Goal: Contribute content: Add original content to the website for others to see

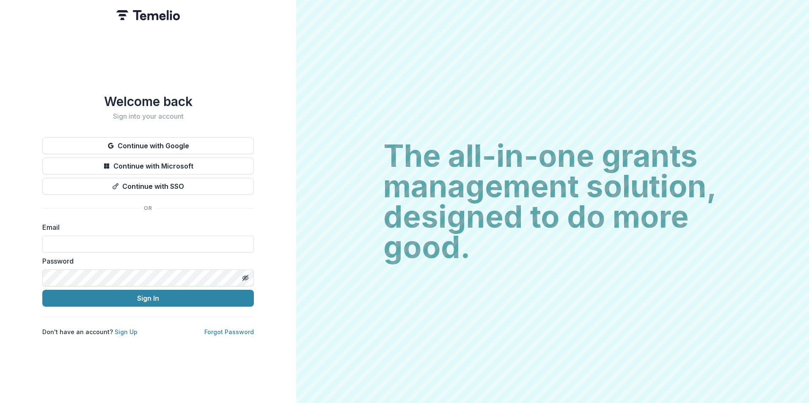
click at [238, 250] on form "Email Password Sign In" at bounding box center [147, 264] width 211 height 85
click at [228, 231] on div "Email" at bounding box center [147, 237] width 211 height 30
click at [228, 236] on input at bounding box center [147, 244] width 211 height 17
type input "**********"
click at [42, 290] on button "Sign In" at bounding box center [147, 298] width 211 height 17
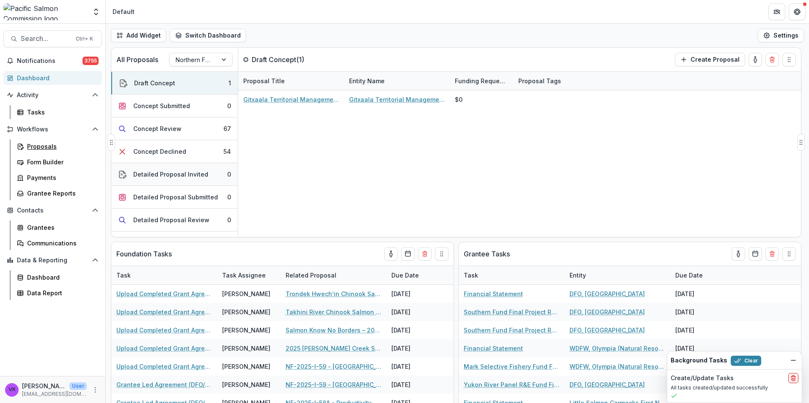
drag, startPoint x: 41, startPoint y: 148, endPoint x: 139, endPoint y: 167, distance: 99.3
click at [42, 148] on div "Proposals" at bounding box center [61, 146] width 68 height 9
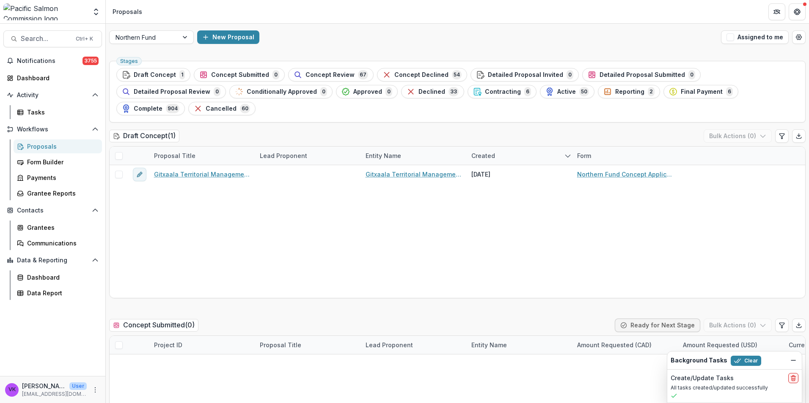
drag, startPoint x: 497, startPoint y: 92, endPoint x: 719, endPoint y: 186, distance: 240.3
click at [615, 92] on span "Reporting" at bounding box center [629, 91] width 29 height 7
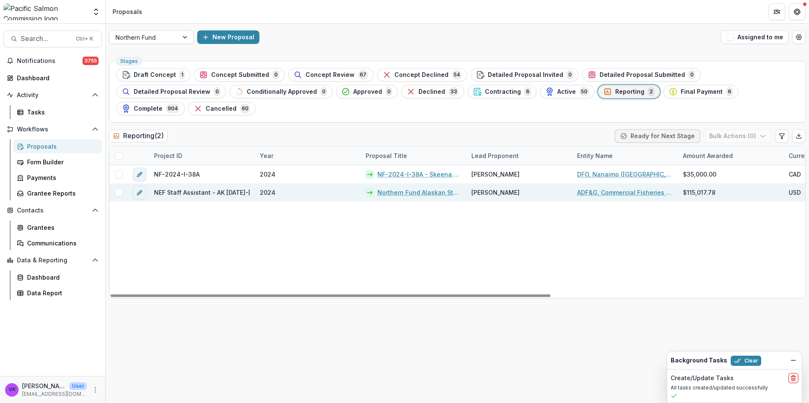
click at [410, 188] on link "Northern Fund Alaskan Staff Assistant [DATE]-[DATE]" at bounding box center [419, 192] width 84 height 9
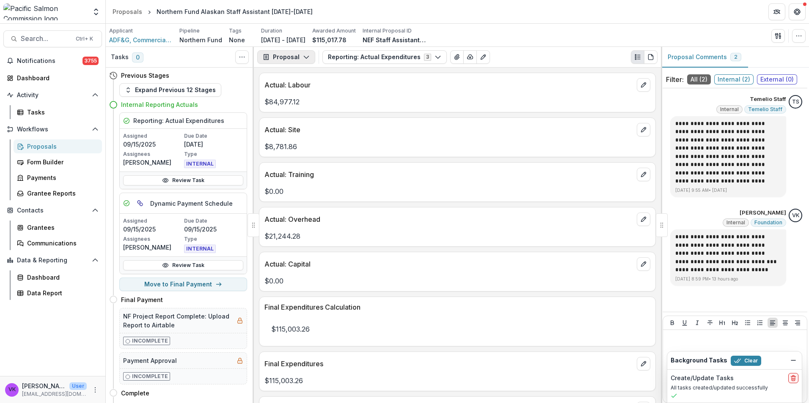
click at [305, 53] on button "Proposal" at bounding box center [286, 57] width 58 height 14
click at [302, 88] on div "Payments" at bounding box center [312, 90] width 77 height 9
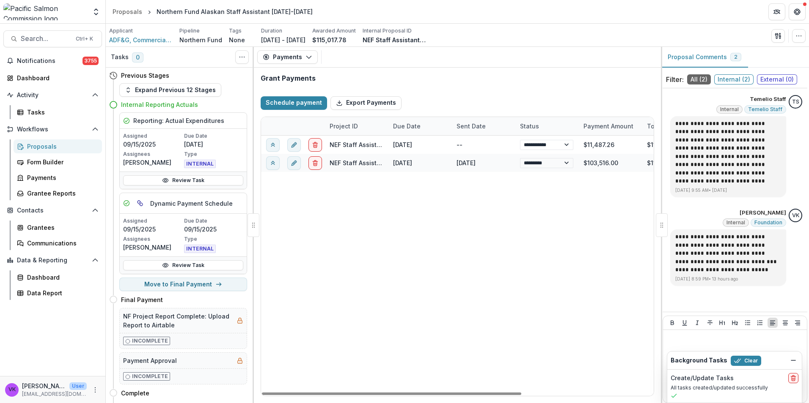
select select "****"
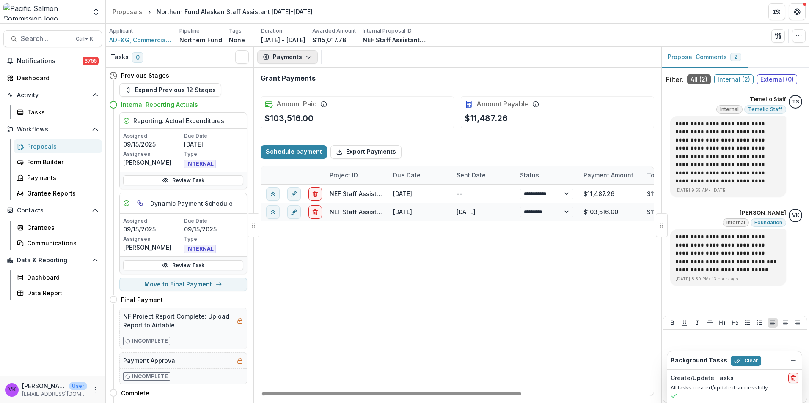
click at [308, 55] on icon "button" at bounding box center [308, 57] width 7 height 7
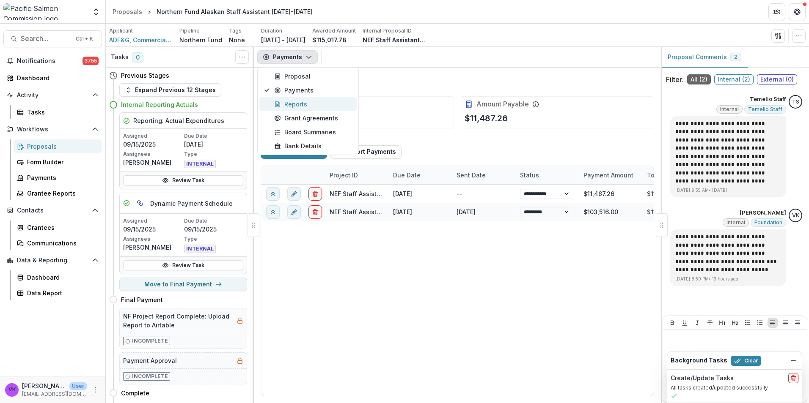
click at [291, 102] on div "Reports" at bounding box center [312, 104] width 77 height 9
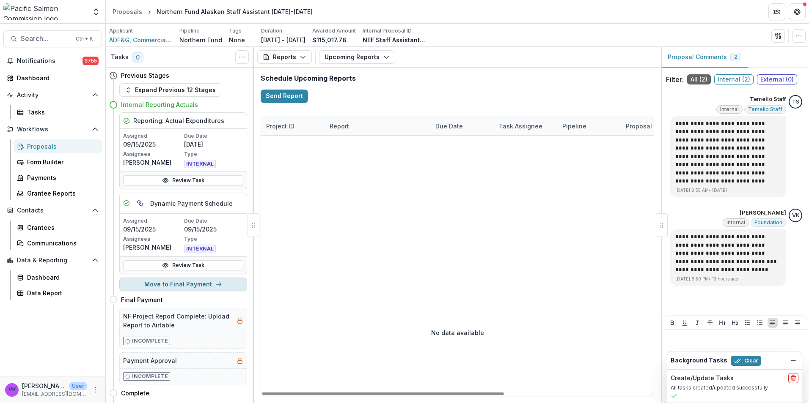
click at [189, 282] on button "Move to Final Payment" at bounding box center [183, 285] width 128 height 14
select select "**********"
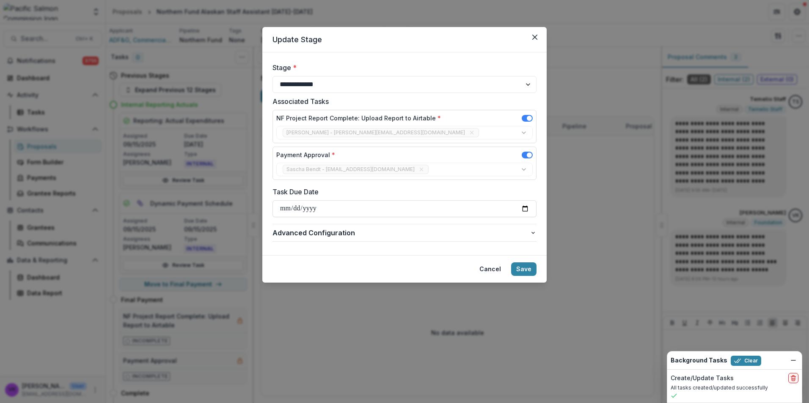
drag, startPoint x: 524, startPoint y: 269, endPoint x: 661, endPoint y: 302, distance: 141.7
click at [524, 269] on button "Save" at bounding box center [523, 270] width 25 height 14
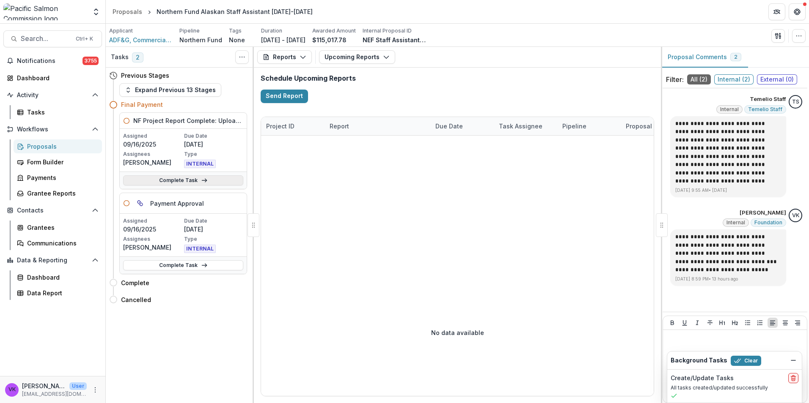
click at [187, 177] on link "Complete Task" at bounding box center [183, 181] width 120 height 10
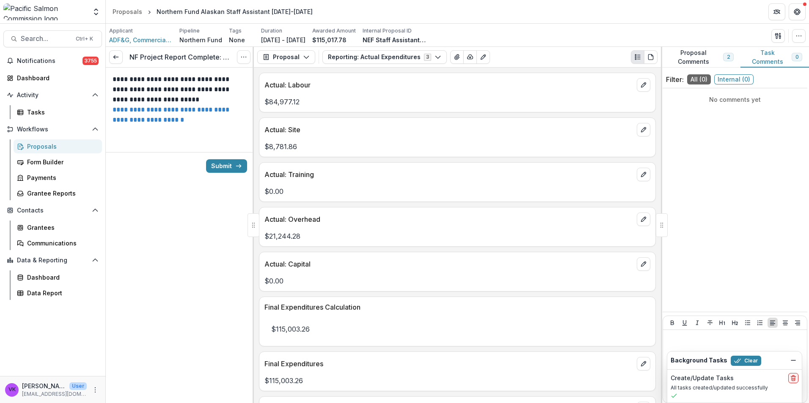
click at [175, 112] on link "**********" at bounding box center [171, 115] width 118 height 16
click at [232, 168] on button "Submit" at bounding box center [226, 166] width 41 height 14
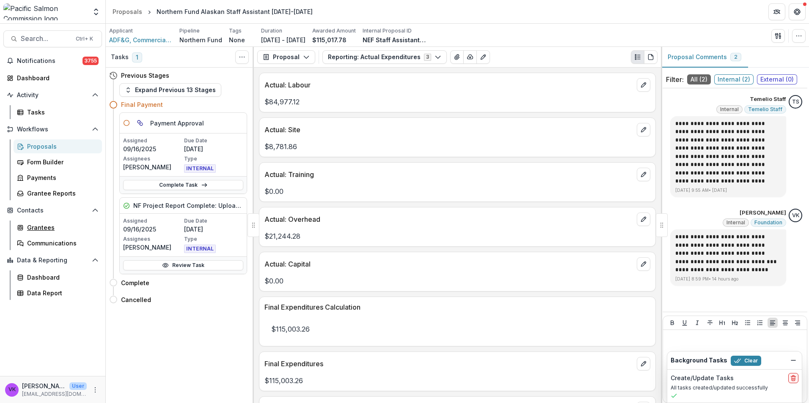
drag, startPoint x: 45, startPoint y: 229, endPoint x: 174, endPoint y: 211, distance: 129.8
click at [45, 229] on div "Grantees" at bounding box center [61, 227] width 68 height 9
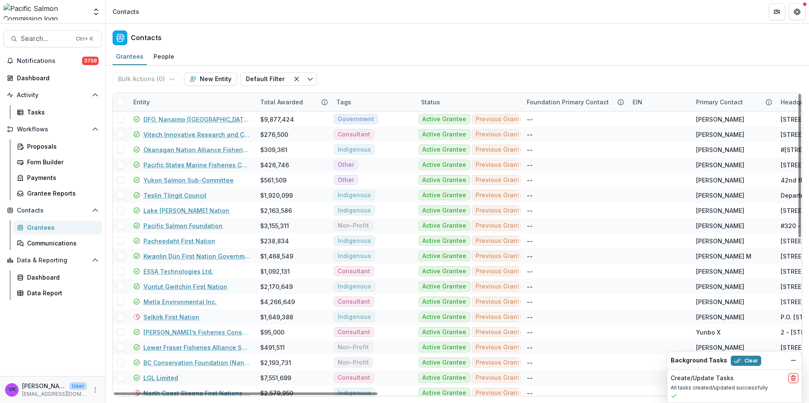
click at [192, 100] on div "Entity" at bounding box center [191, 102] width 127 height 18
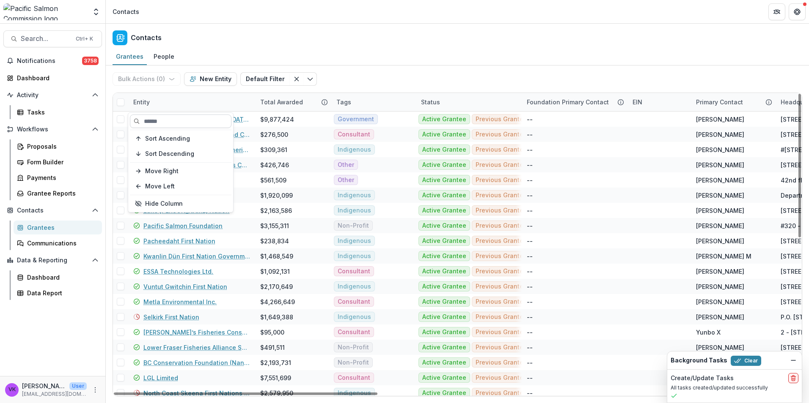
click at [198, 122] on input at bounding box center [181, 122] width 102 height 14
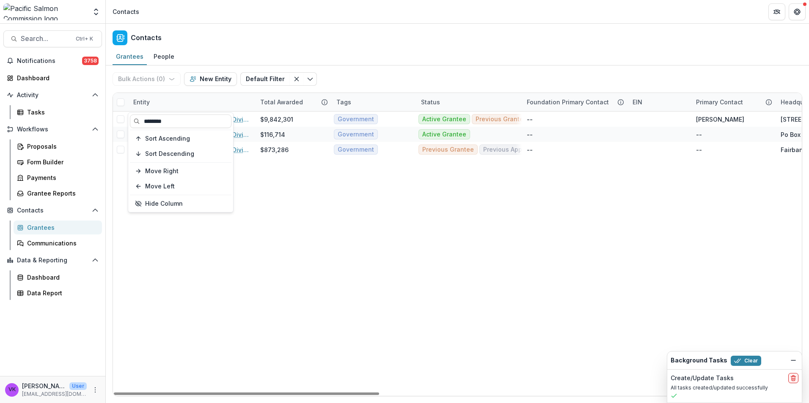
type input "********"
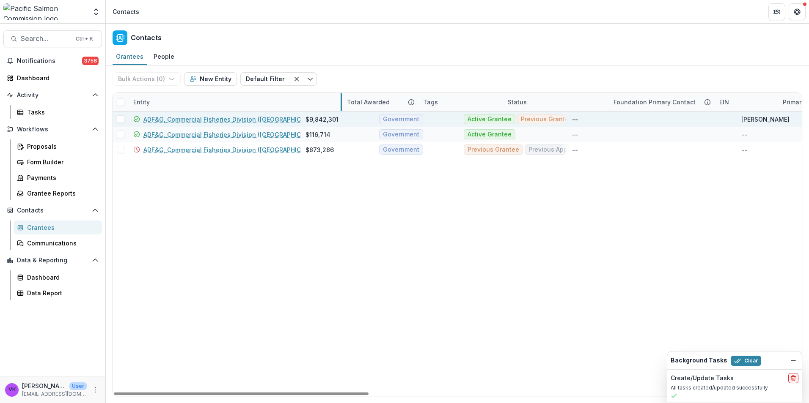
drag, startPoint x: 255, startPoint y: 103, endPoint x: 311, endPoint y: 113, distance: 57.1
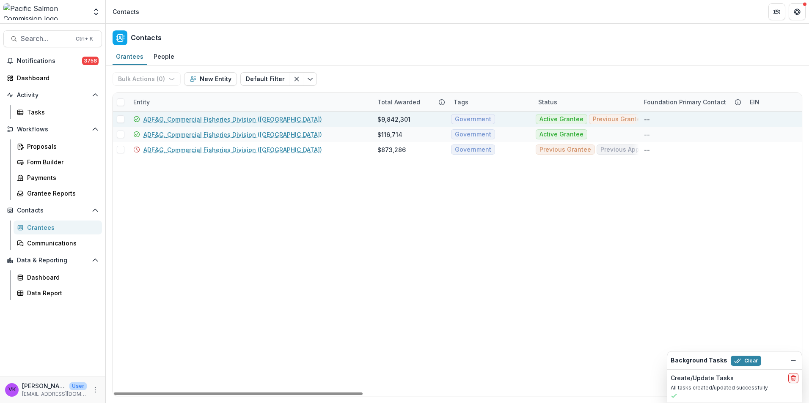
click at [224, 122] on link "ADF&G, Commercial Fisheries Division ([GEOGRAPHIC_DATA])" at bounding box center [232, 119] width 178 height 9
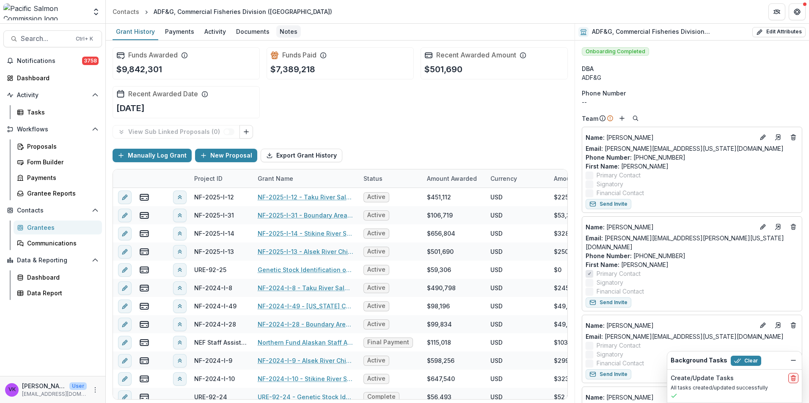
click at [285, 33] on div "Notes" at bounding box center [288, 31] width 25 height 12
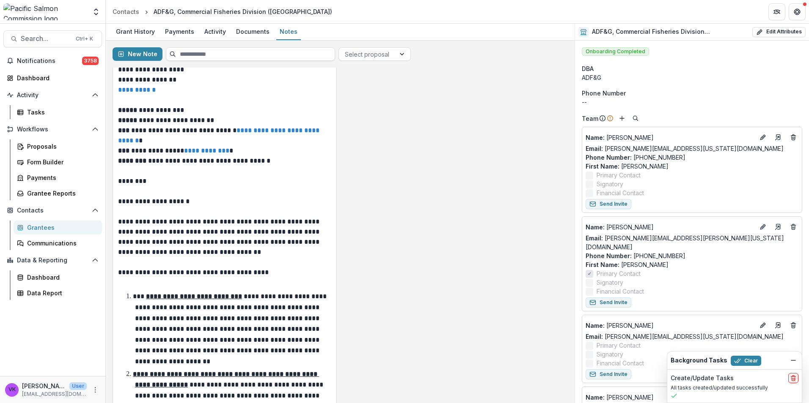
scroll to position [1438, 0]
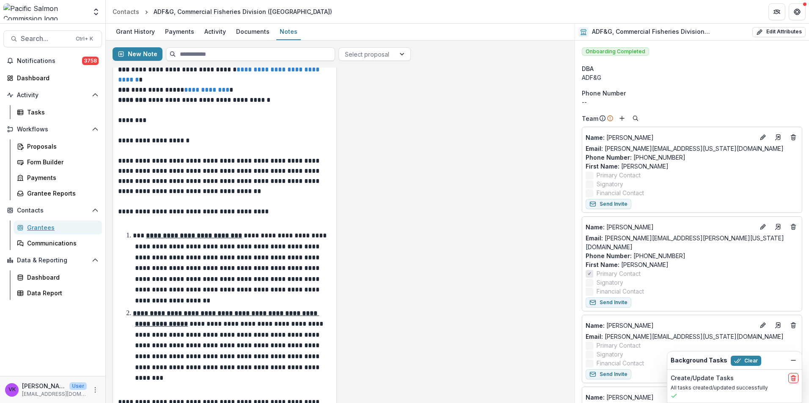
drag, startPoint x: 49, startPoint y: 229, endPoint x: 106, endPoint y: 224, distance: 57.7
click at [49, 228] on div "Grantees" at bounding box center [61, 227] width 68 height 9
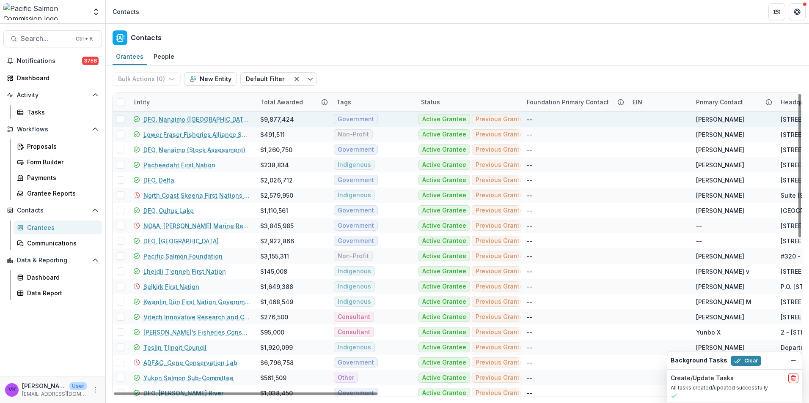
drag, startPoint x: 173, startPoint y: 101, endPoint x: 186, endPoint y: 112, distance: 16.2
click at [173, 101] on div "Entity" at bounding box center [191, 102] width 127 height 18
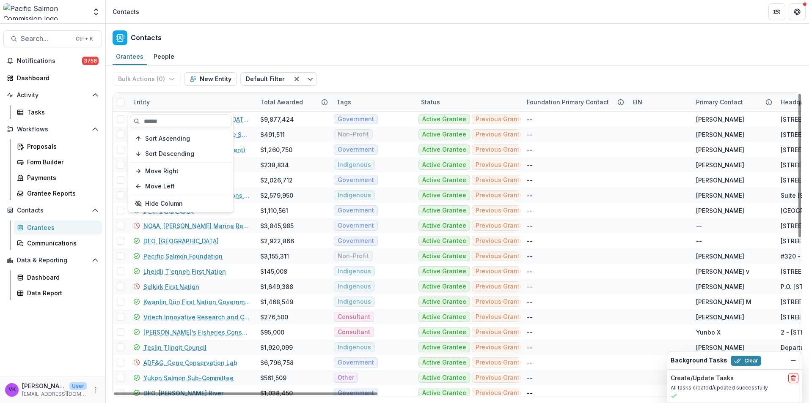
click at [179, 126] on input at bounding box center [181, 122] width 102 height 14
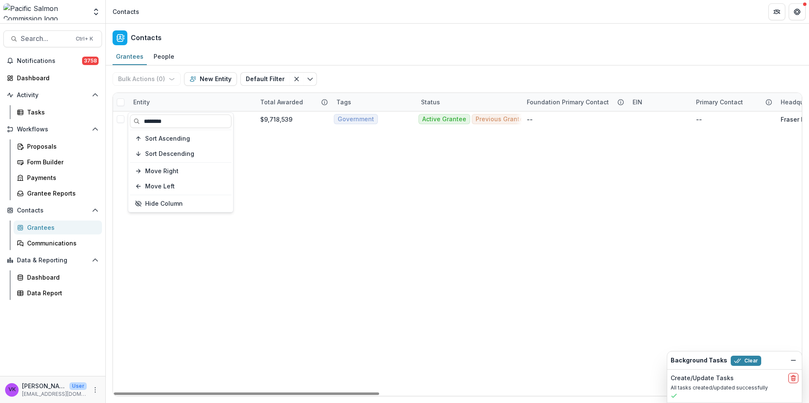
type input "********"
click at [399, 73] on div "Bulk Actions ( 0 ) Send Email Create Proposals Create Tasks New Entity Default …" at bounding box center [456, 79] width 689 height 27
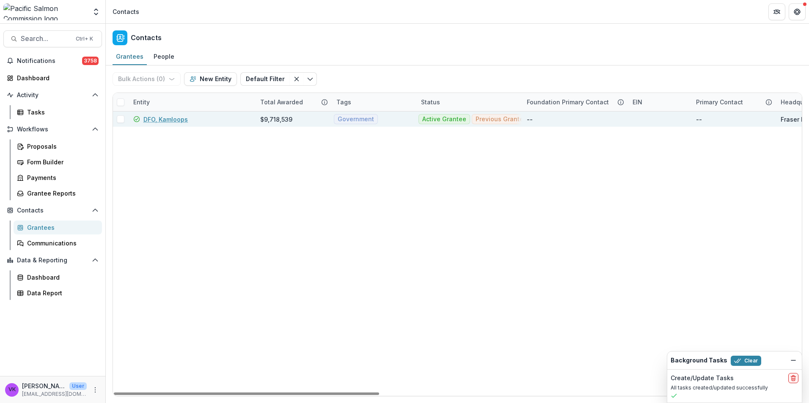
click at [180, 118] on link "DFO, Kamloops" at bounding box center [165, 119] width 44 height 9
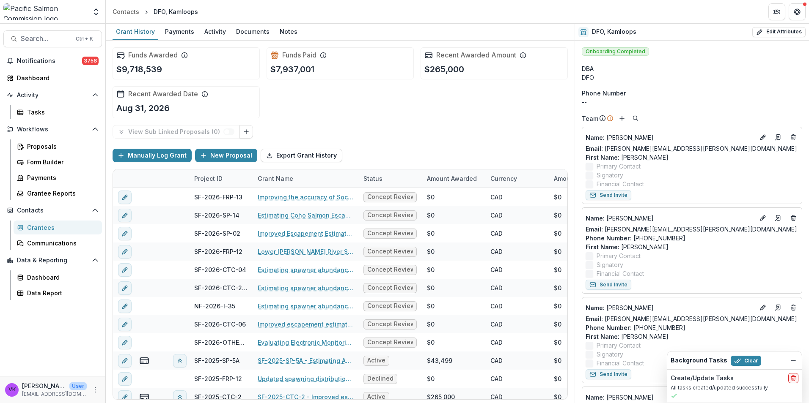
drag, startPoint x: 285, startPoint y: 27, endPoint x: 363, endPoint y: 55, distance: 82.9
click at [285, 27] on div "Notes" at bounding box center [288, 31] width 25 height 12
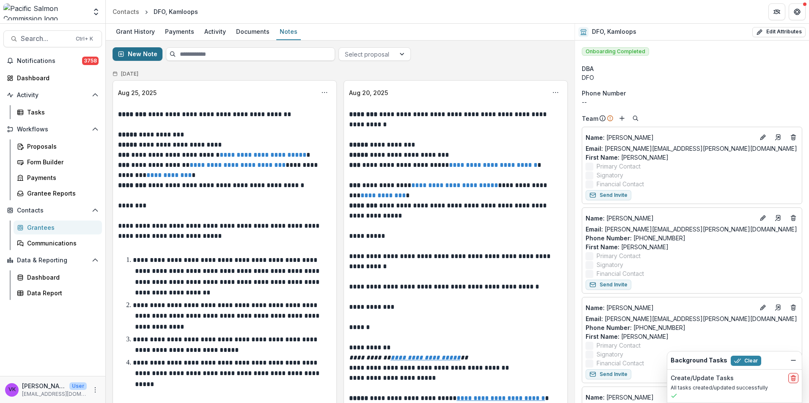
click at [143, 52] on button "New Note" at bounding box center [137, 54] width 50 height 14
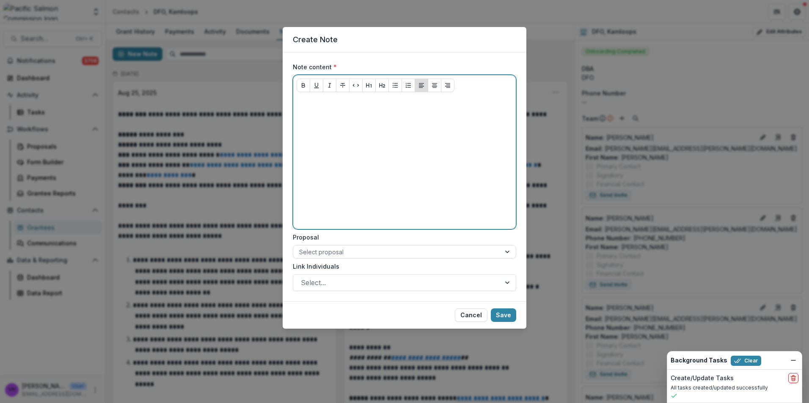
click at [323, 117] on div at bounding box center [404, 162] width 216 height 127
click at [332, 104] on p "**********" at bounding box center [404, 103] width 216 height 9
drag, startPoint x: 298, startPoint y: 103, endPoint x: 412, endPoint y: 104, distance: 114.6
click at [443, 107] on p "**********" at bounding box center [404, 103] width 216 height 9
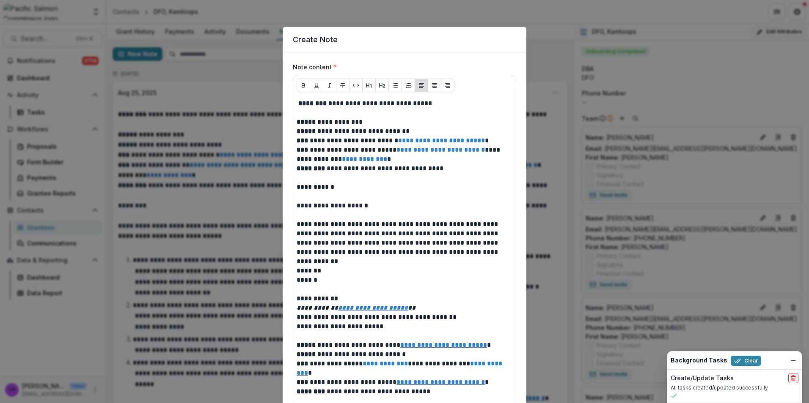
click at [295, 103] on div "**********" at bounding box center [404, 360] width 222 height 528
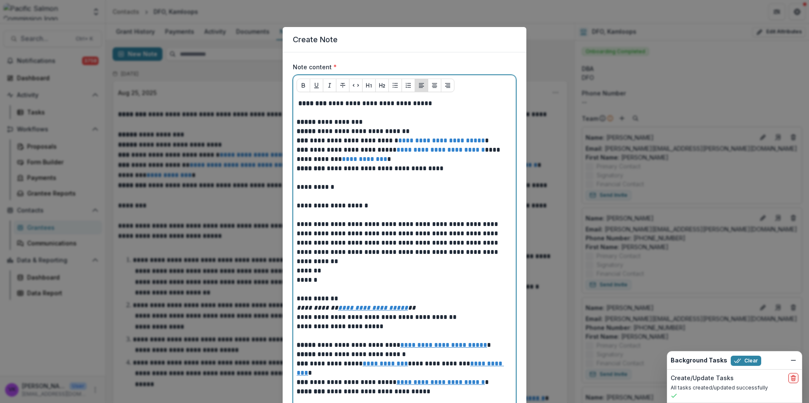
scroll to position [218, 0]
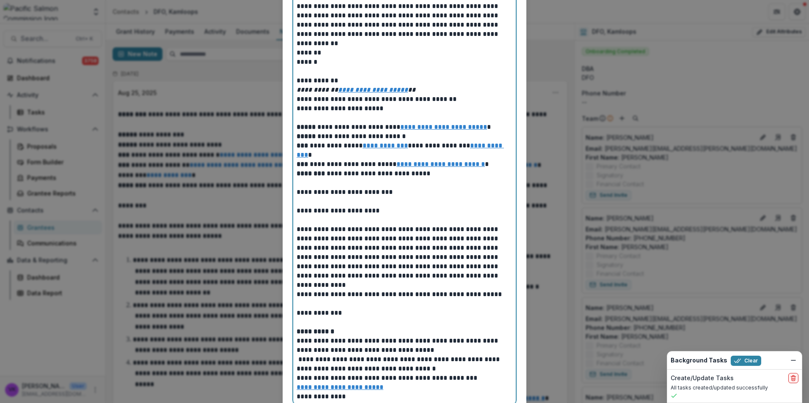
click at [300, 104] on div "**********" at bounding box center [404, 141] width 216 height 521
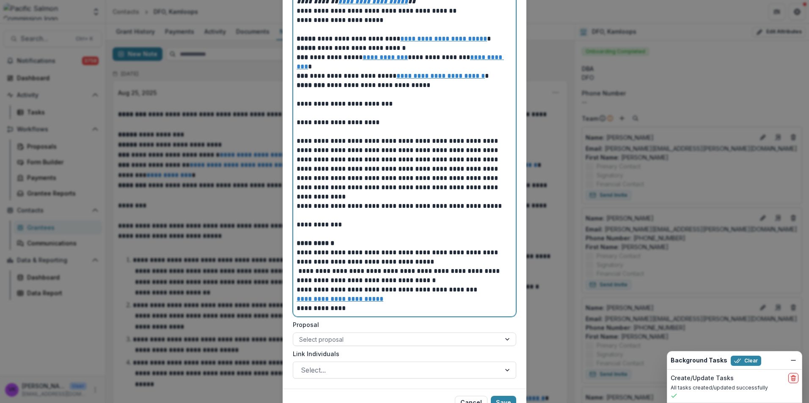
scroll to position [347, 0]
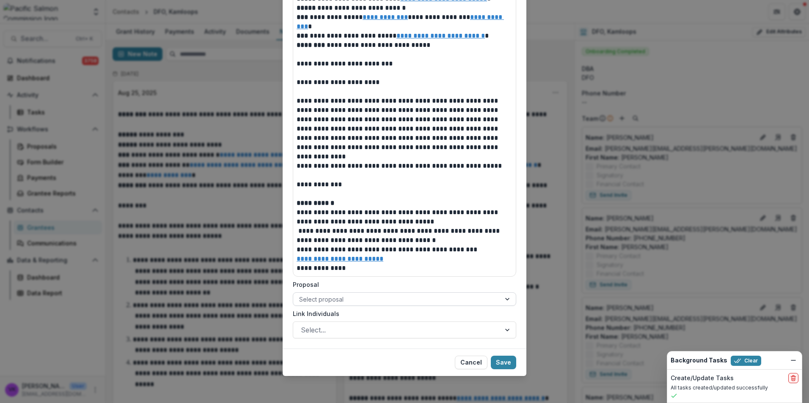
click at [503, 299] on div at bounding box center [507, 299] width 15 height 13
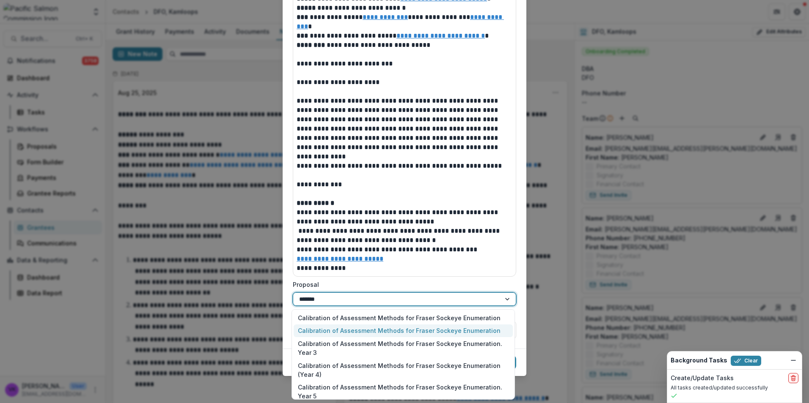
type input "********"
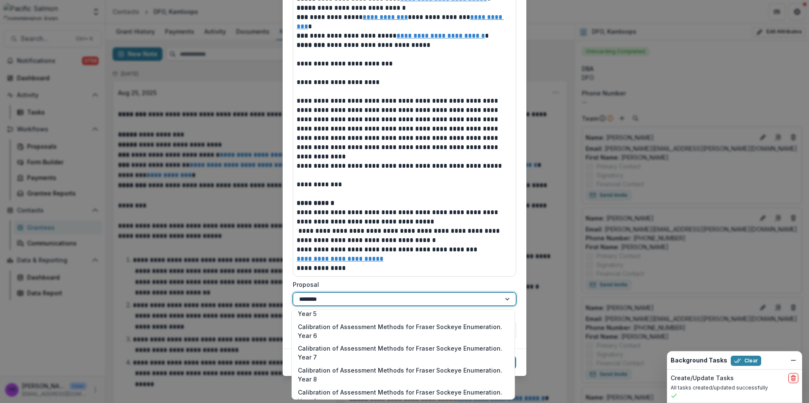
scroll to position [169, 0]
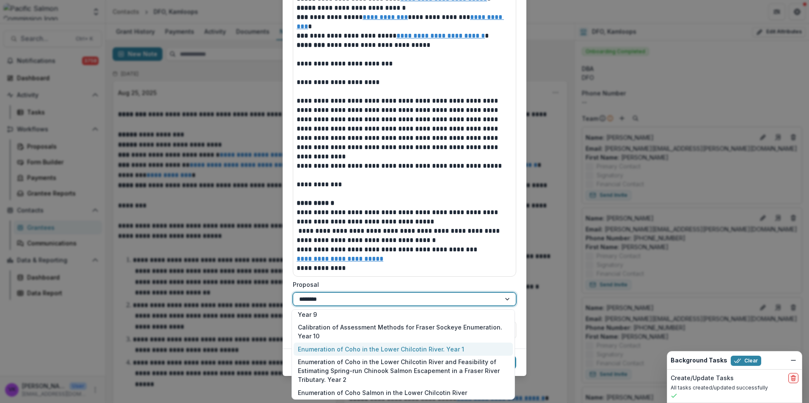
drag, startPoint x: 454, startPoint y: 348, endPoint x: 443, endPoint y: 345, distance: 11.1
click at [454, 349] on div "Enumeration of Coho in the Lower Chilcotin River. Year 1" at bounding box center [403, 349] width 219 height 13
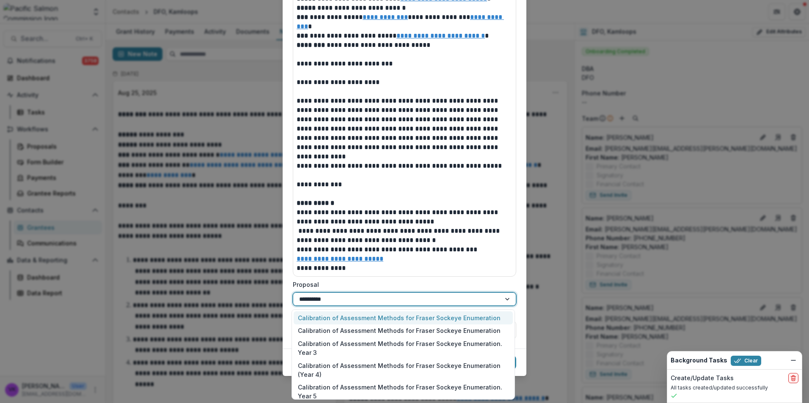
type input "**********"
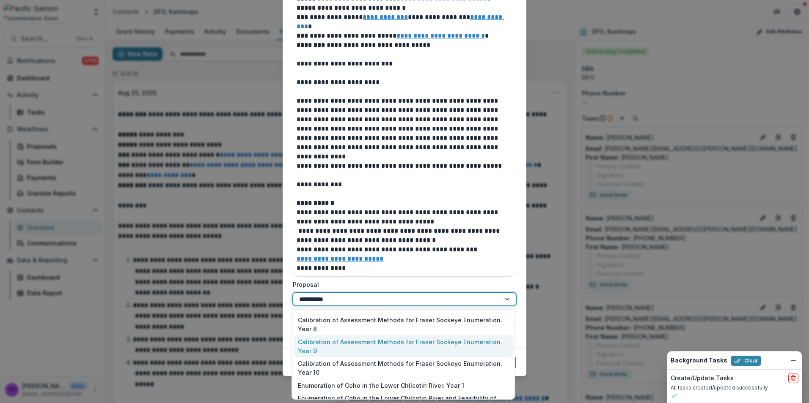
scroll to position [192, 0]
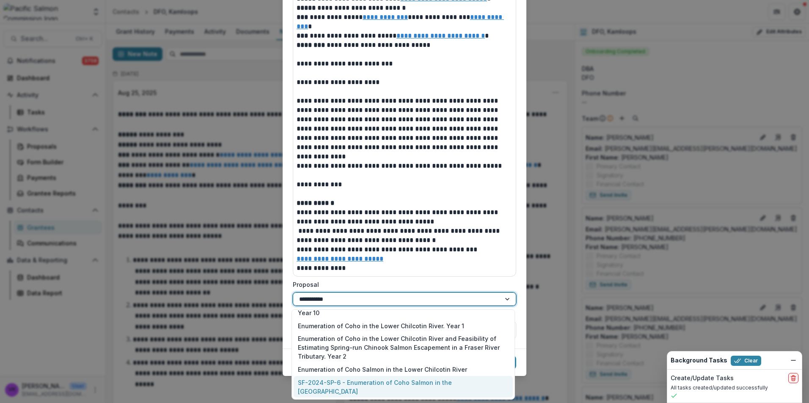
drag, startPoint x: 414, startPoint y: 385, endPoint x: 484, endPoint y: 395, distance: 70.5
click at [415, 386] on div "SF-2024-SP-6 - Enumeration of Coho Salmon in the [GEOGRAPHIC_DATA]" at bounding box center [403, 387] width 219 height 22
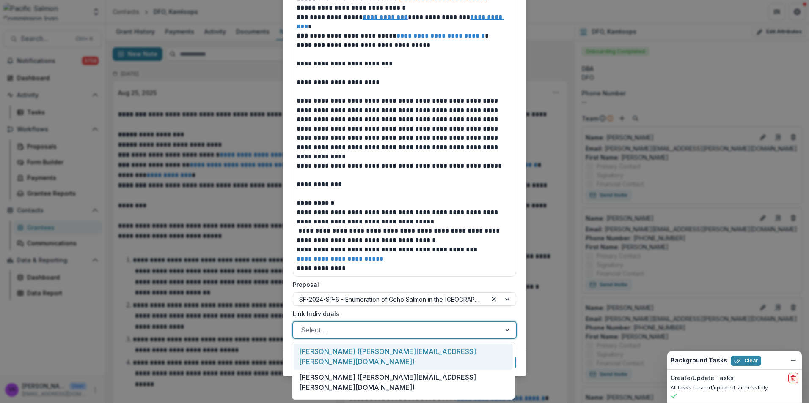
click at [405, 333] on div at bounding box center [397, 330] width 192 height 12
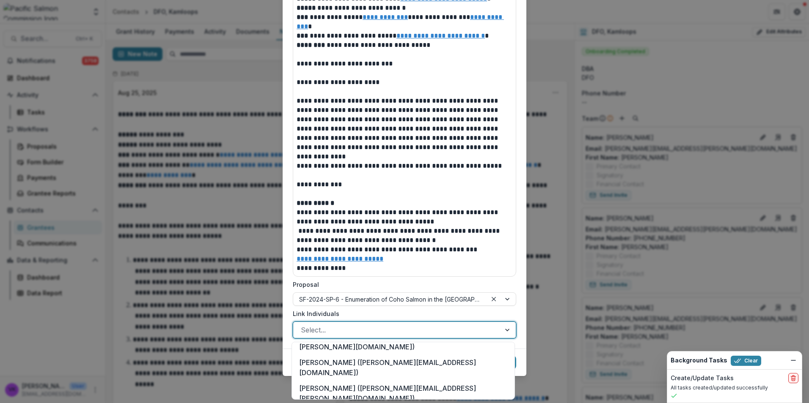
scroll to position [296, 0]
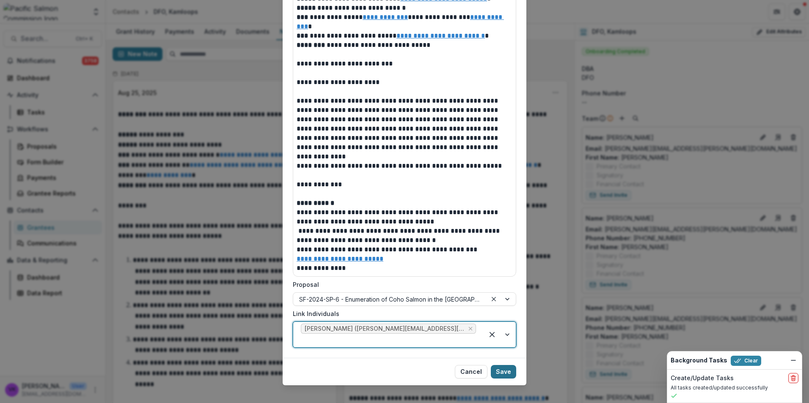
click at [500, 365] on button "Save" at bounding box center [503, 372] width 25 height 14
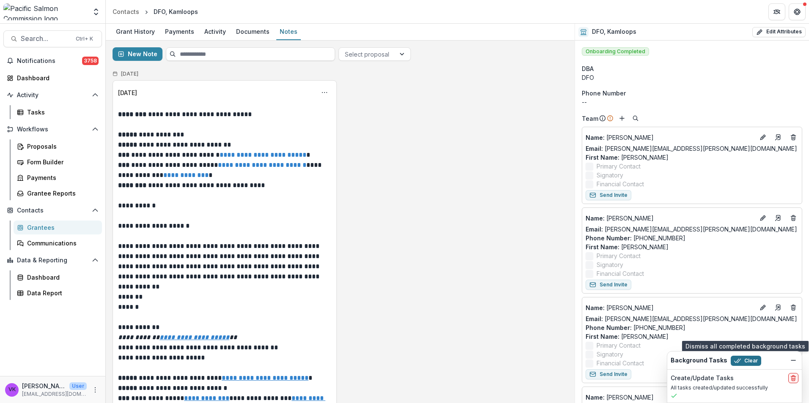
click at [743, 360] on button "Clear" at bounding box center [745, 361] width 30 height 10
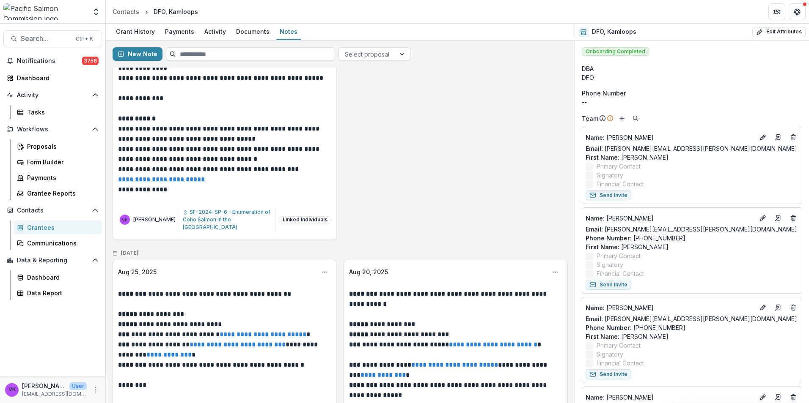
scroll to position [465, 0]
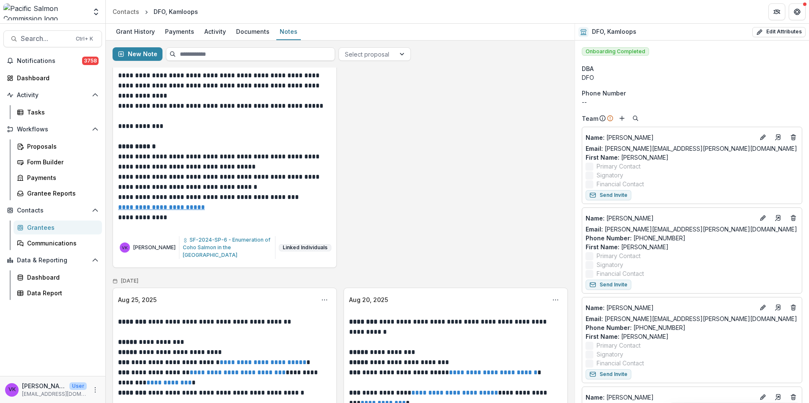
click at [318, 246] on button "Linked Individuals" at bounding box center [305, 247] width 52 height 7
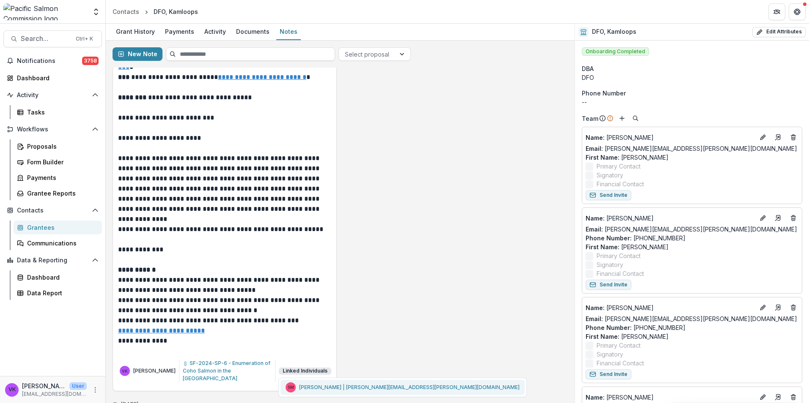
scroll to position [338, 0]
